Goal: Navigation & Orientation: Find specific page/section

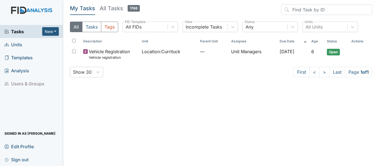
click at [23, 71] on span "Analysis" at bounding box center [16, 70] width 25 height 9
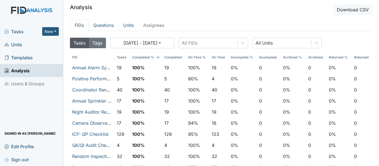
click at [25, 53] on link "Templates" at bounding box center [31, 57] width 63 height 13
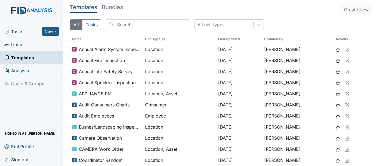
click at [13, 44] on span "Units" at bounding box center [13, 44] width 18 height 9
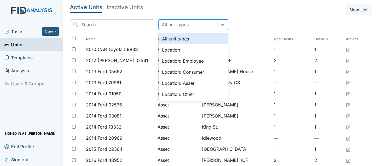
click at [192, 26] on div "All unit types" at bounding box center [188, 25] width 59 height 10
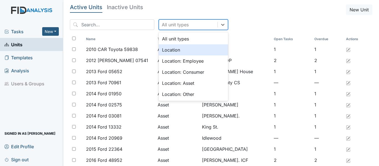
click at [177, 51] on div "Location" at bounding box center [193, 49] width 69 height 11
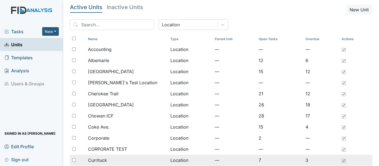
click at [116, 159] on div "Currituck" at bounding box center [127, 160] width 78 height 7
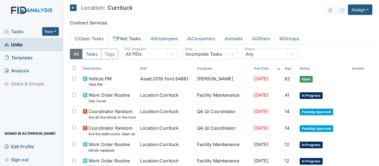
click at [136, 38] on link "Filed Tasks" at bounding box center [126, 39] width 37 height 12
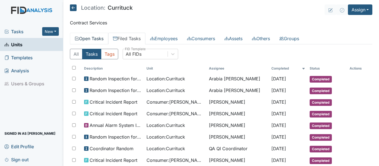
click at [101, 34] on link "Open Tasks" at bounding box center [89, 39] width 38 height 12
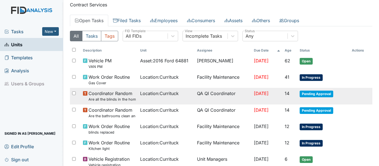
scroll to position [28, 0]
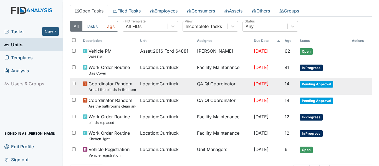
click at [168, 87] on span "Location : Currituck" at bounding box center [159, 84] width 39 height 7
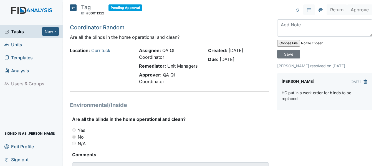
click at [69, 6] on div "Tag ID: #00011322 Pending Approval Autosaving... Coordinator Random Are all the…" at bounding box center [170, 105] width 208 height 202
click at [74, 11] on icon at bounding box center [73, 7] width 7 height 7
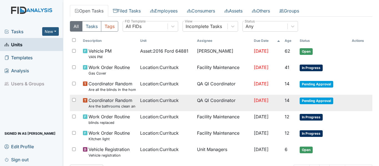
scroll to position [50, 0]
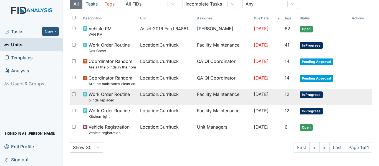
click at [171, 100] on td "Location : Currituck" at bounding box center [166, 97] width 57 height 16
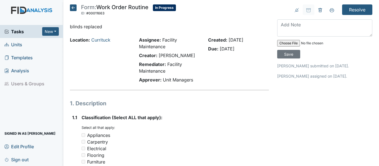
click at [75, 4] on main "Form: Work Order Routine ID: #00011663 In Progress Autosaving... blinds replace…" at bounding box center [221, 83] width 316 height 166
click at [74, 8] on icon at bounding box center [73, 7] width 7 height 7
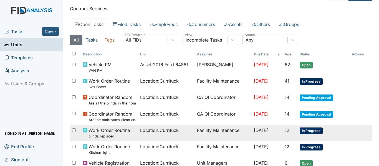
scroll to position [28, 0]
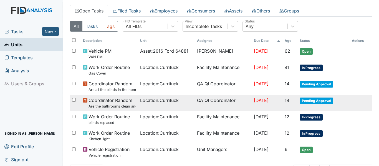
click at [165, 104] on td "Location : [GEOGRAPHIC_DATA]" at bounding box center [166, 103] width 57 height 16
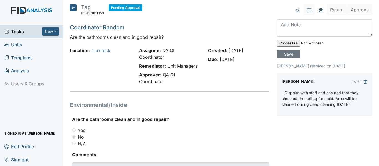
click at [74, 8] on icon at bounding box center [73, 7] width 7 height 7
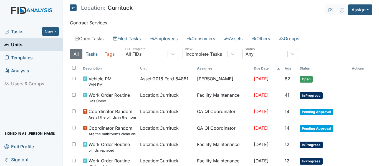
click at [74, 8] on icon at bounding box center [73, 7] width 7 height 7
